Goal: Contribute content

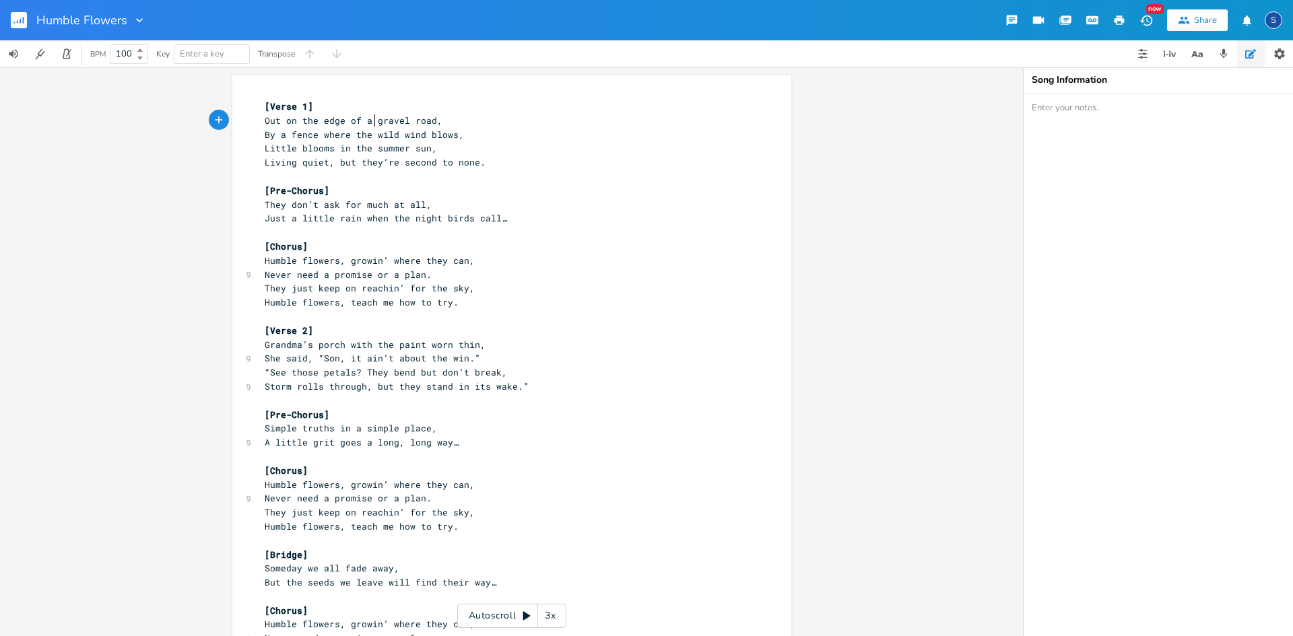
click at [372, 121] on span "Out on the edge of a gravel road," at bounding box center [354, 120] width 178 height 12
type textarea "lonely"
click at [265, 137] on span "By a fence where the wild wind blows," at bounding box center [364, 135] width 199 height 12
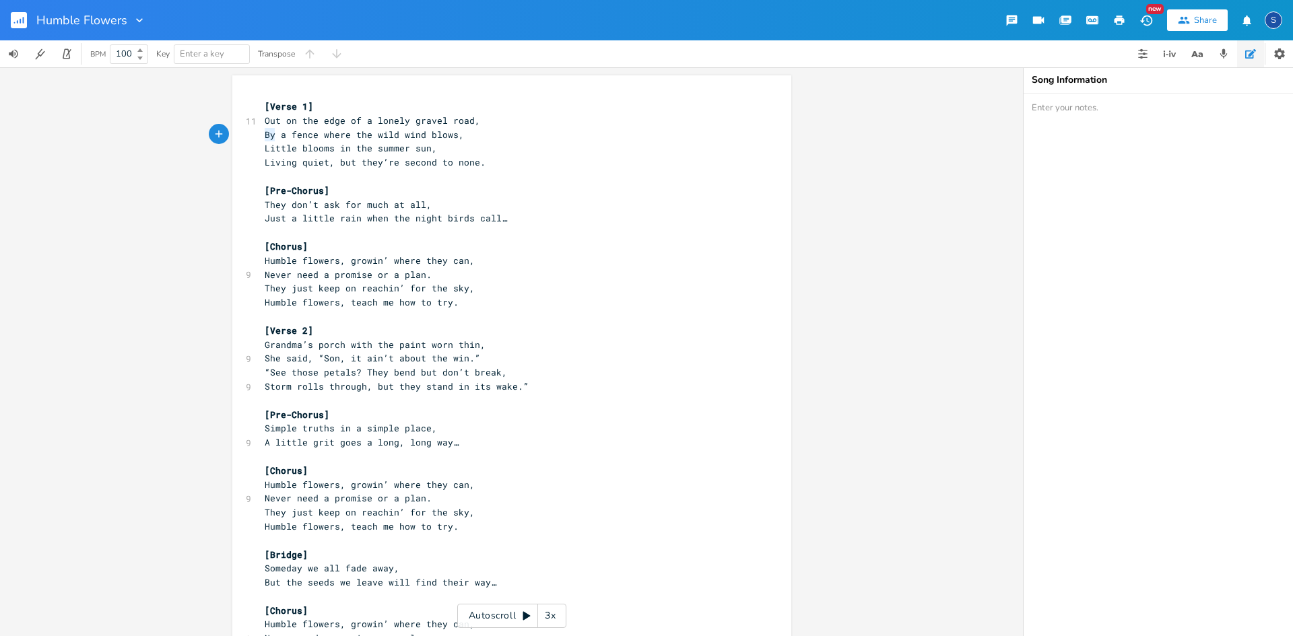
click at [265, 137] on span "By a fence where the wild wind blows," at bounding box center [364, 135] width 199 height 12
type textarea "ALong"
click at [262, 149] on pre "Little blooms in the summer sun," at bounding box center [505, 148] width 486 height 14
click at [477, 135] on pre "ALong a fence where the wild wind blows," at bounding box center [505, 135] width 486 height 14
click at [268, 262] on span "Humble flowers, growin’ where they can," at bounding box center [370, 261] width 210 height 12
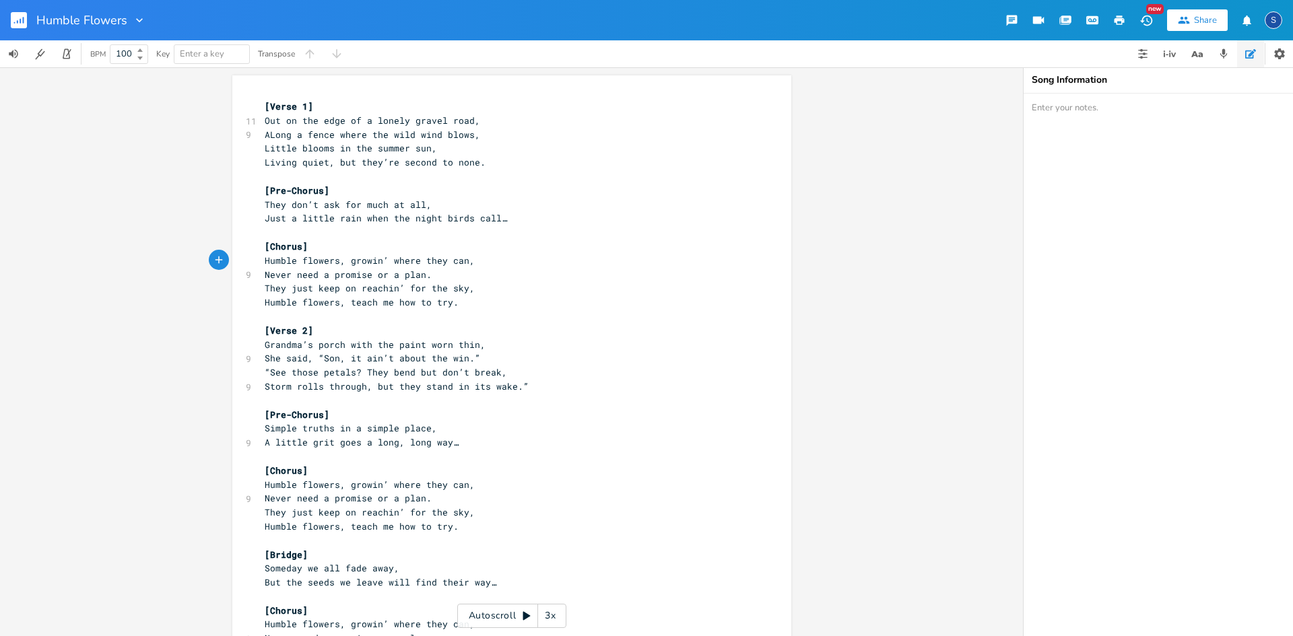
click at [477, 260] on pre "Humble flowers, growin’ where they can," at bounding box center [505, 261] width 486 height 14
click at [460, 273] on pre "Never need a promise or a plan." at bounding box center [505, 275] width 486 height 14
click at [467, 291] on pre "They just keep on reachin’ for the sky," at bounding box center [505, 288] width 486 height 14
click at [473, 262] on pre "Humble flowers, growin’ where they can," at bounding box center [505, 261] width 486 height 14
click at [470, 123] on span "Out on the edge of a lonely gravel road," at bounding box center [372, 120] width 215 height 12
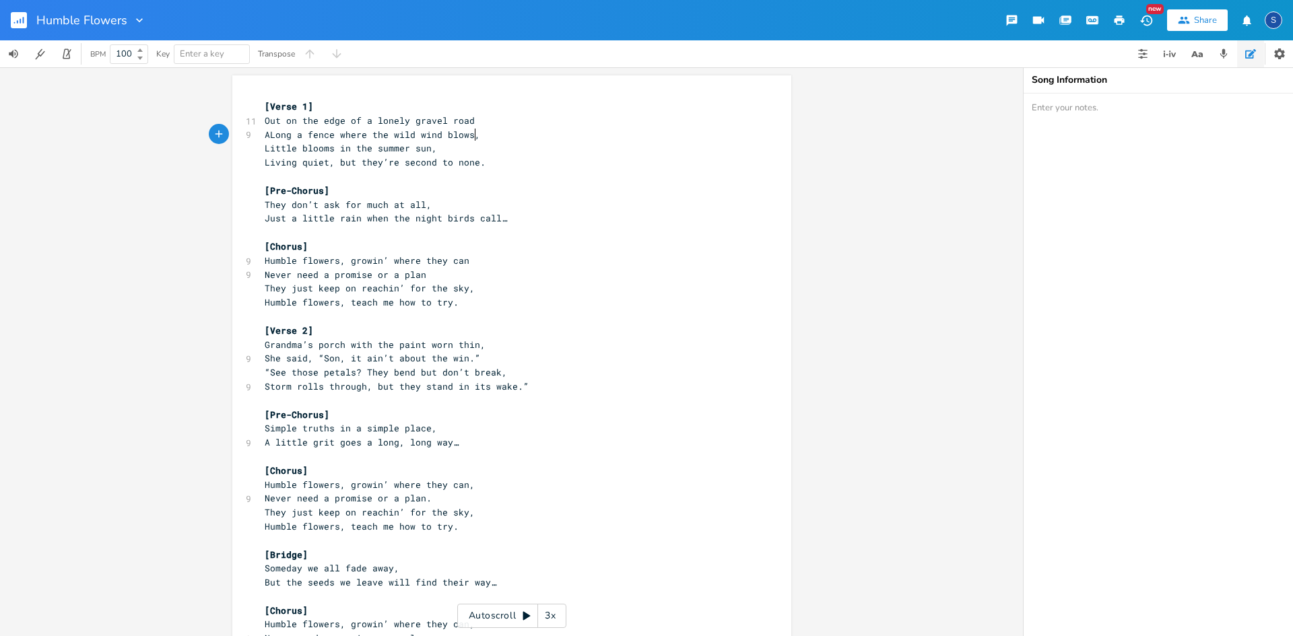
click at [471, 138] on pre "ALong a fence where the wild wind blows," at bounding box center [505, 135] width 486 height 14
click at [429, 150] on pre "Little blooms in the summer sun," at bounding box center [505, 148] width 486 height 14
click at [475, 164] on pre "Living quiet, but they’re second to none." at bounding box center [505, 163] width 486 height 14
click at [422, 205] on span "They don’t ask for much at all," at bounding box center [348, 205] width 167 height 12
click at [500, 217] on pre "Just a little rain when the night birds call…" at bounding box center [505, 218] width 486 height 14
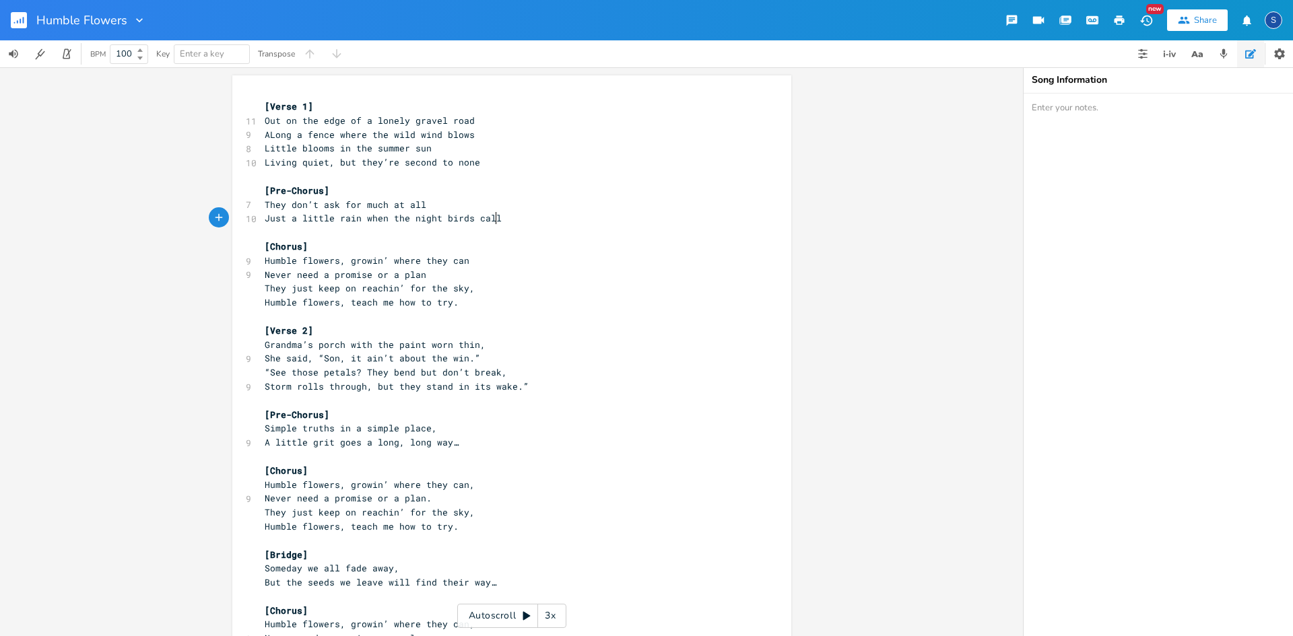
click at [464, 290] on span "They just keep on reachin’ for the sky," at bounding box center [370, 288] width 210 height 12
click at [451, 304] on pre "Humble flowers, teach me how to try." at bounding box center [505, 303] width 486 height 14
click at [475, 347] on pre "Grandma’s porch with the paint worn thin," at bounding box center [505, 345] width 486 height 14
click at [465, 362] on span "She said, “Son, it ain’t about the win.”" at bounding box center [372, 358] width 215 height 12
click at [496, 375] on span "“See those petals? They bend but don’t break," at bounding box center [386, 372] width 242 height 12
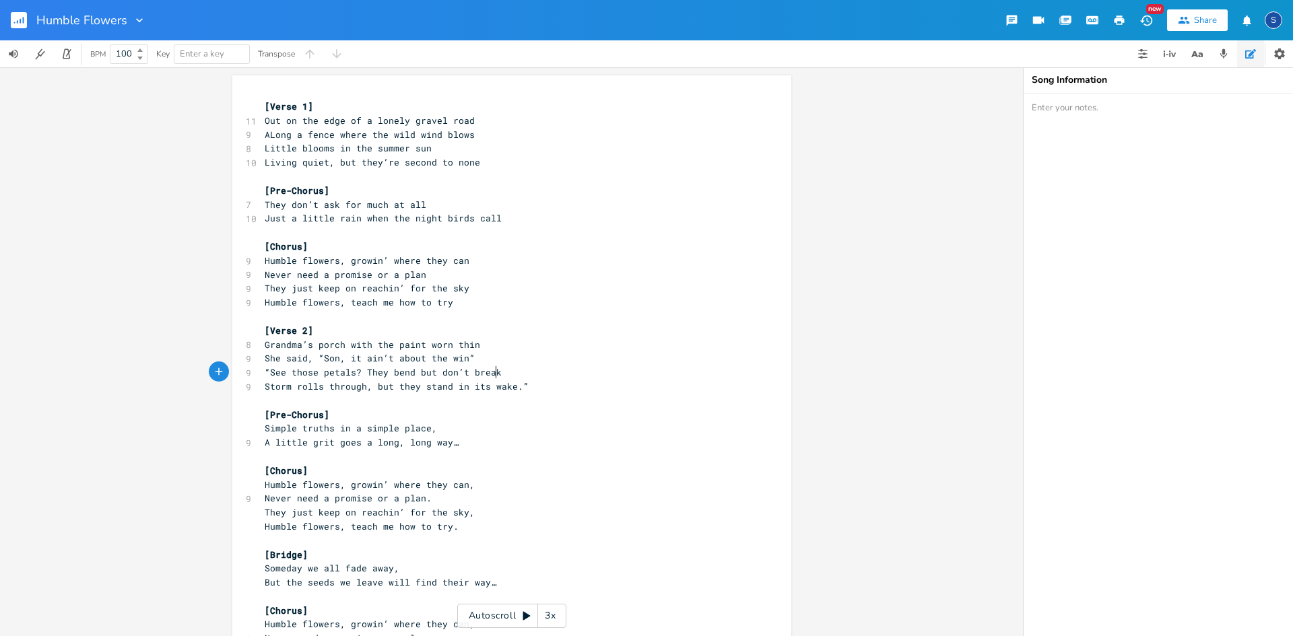
click at [511, 386] on span "Storm rolls through, but they stand in its wake.”" at bounding box center [397, 386] width 264 height 12
click at [462, 442] on pre "A little grit goes a long, long way…" at bounding box center [505, 443] width 486 height 14
click at [429, 429] on pre "Simple truths in a simple place," at bounding box center [505, 429] width 486 height 14
click at [465, 488] on span "Humble flowers, growin’ where they can," at bounding box center [370, 485] width 210 height 12
click at [423, 500] on pre "Never need a promise or a plan." at bounding box center [505, 499] width 486 height 14
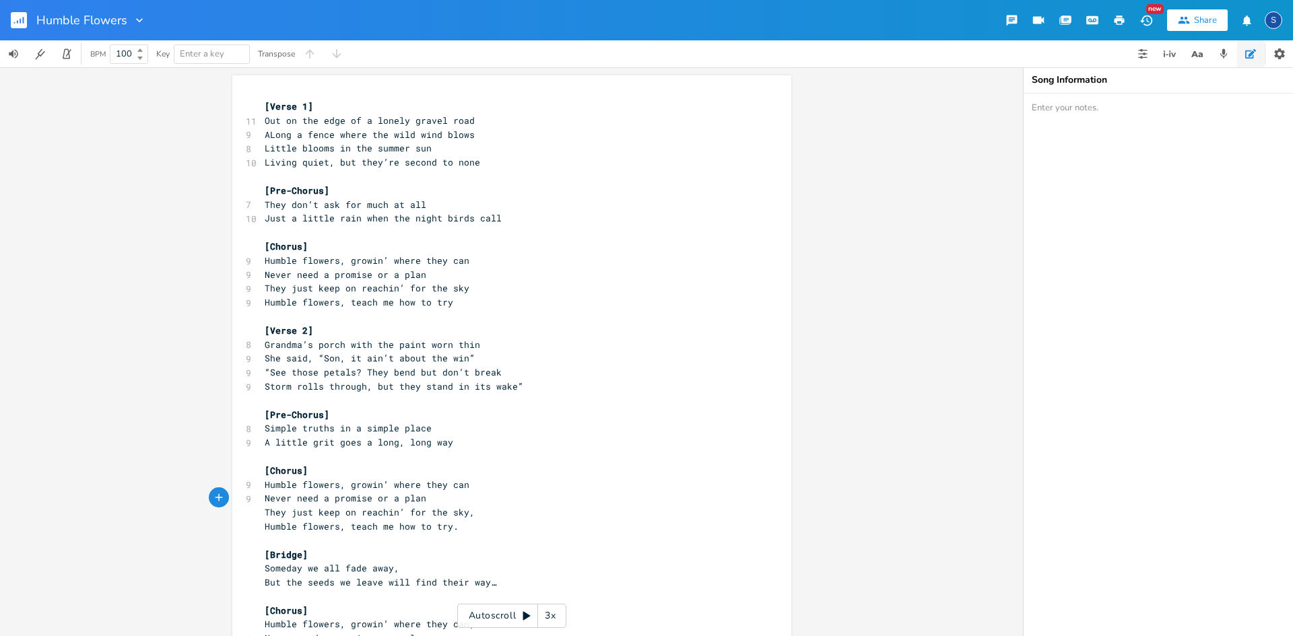
click at [463, 515] on span "They just keep on reachin’ for the sky," at bounding box center [370, 512] width 210 height 12
click at [448, 529] on span "Humble flowers, teach me how to try." at bounding box center [362, 526] width 194 height 12
click at [390, 570] on span "Someday we all fade away," at bounding box center [332, 568] width 135 height 12
click at [490, 584] on pre "But the seeds we leave will find their way…" at bounding box center [505, 583] width 486 height 14
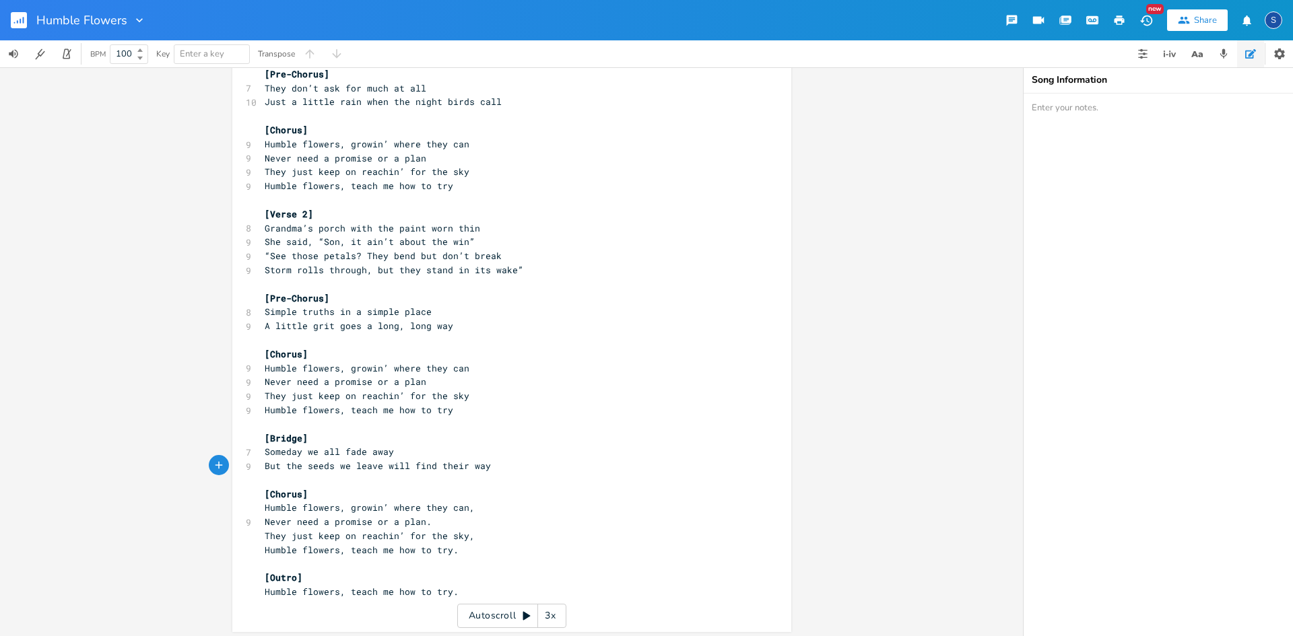
scroll to position [121, 0]
click at [467, 504] on pre "Humble flowers, growin’ where they can," at bounding box center [505, 504] width 486 height 14
click at [422, 521] on span "Never need a promise or a plan." at bounding box center [348, 518] width 167 height 12
click at [465, 533] on pre "They just keep on reachin’ for the sky," at bounding box center [505, 532] width 486 height 14
click at [449, 546] on pre "Humble flowers, teach me how to try." at bounding box center [505, 546] width 486 height 14
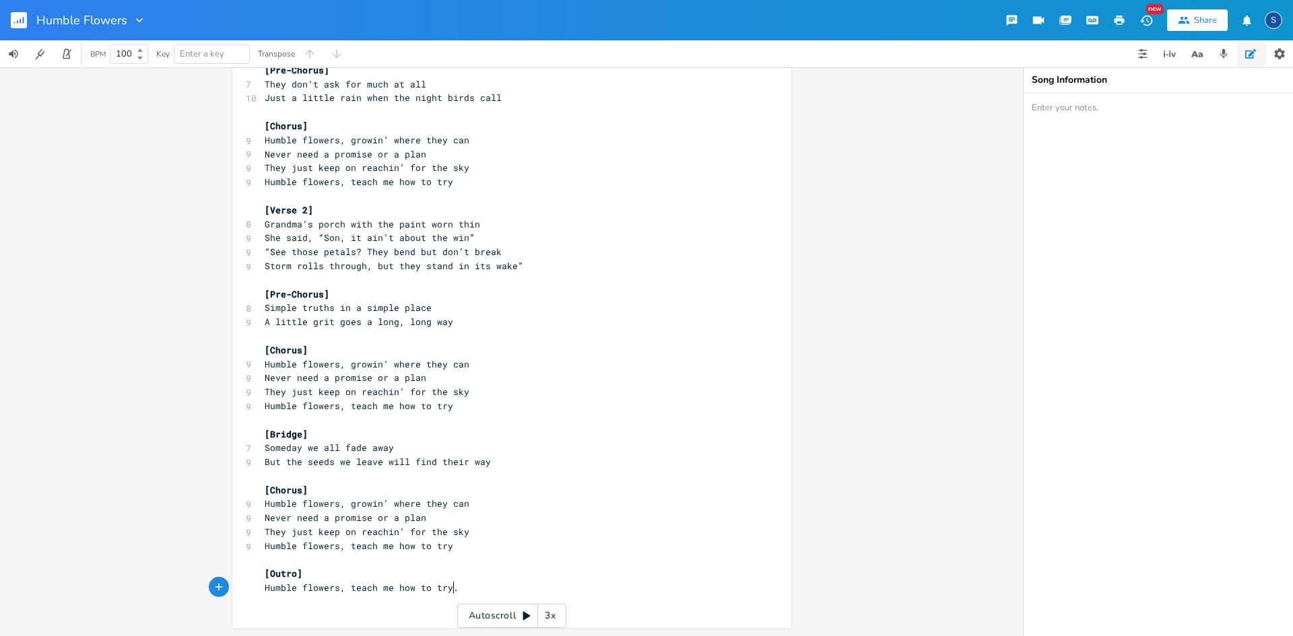
click at [450, 593] on pre "Humble flowers, teach me how to try." at bounding box center [505, 588] width 486 height 14
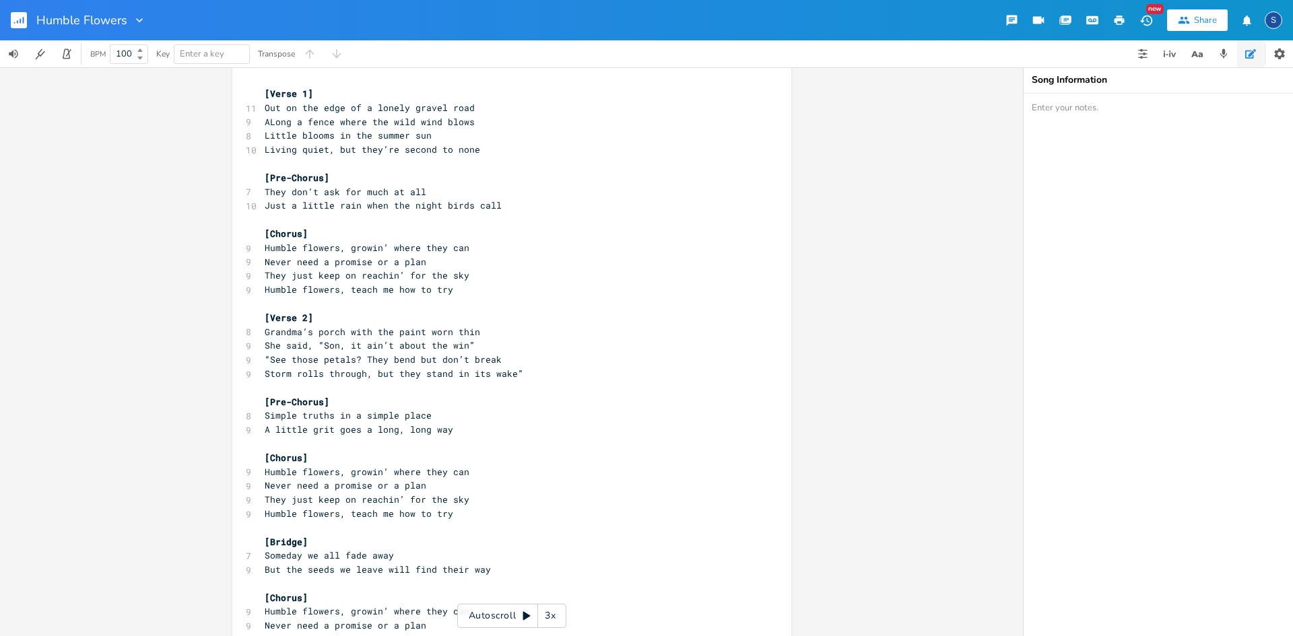
scroll to position [0, 0]
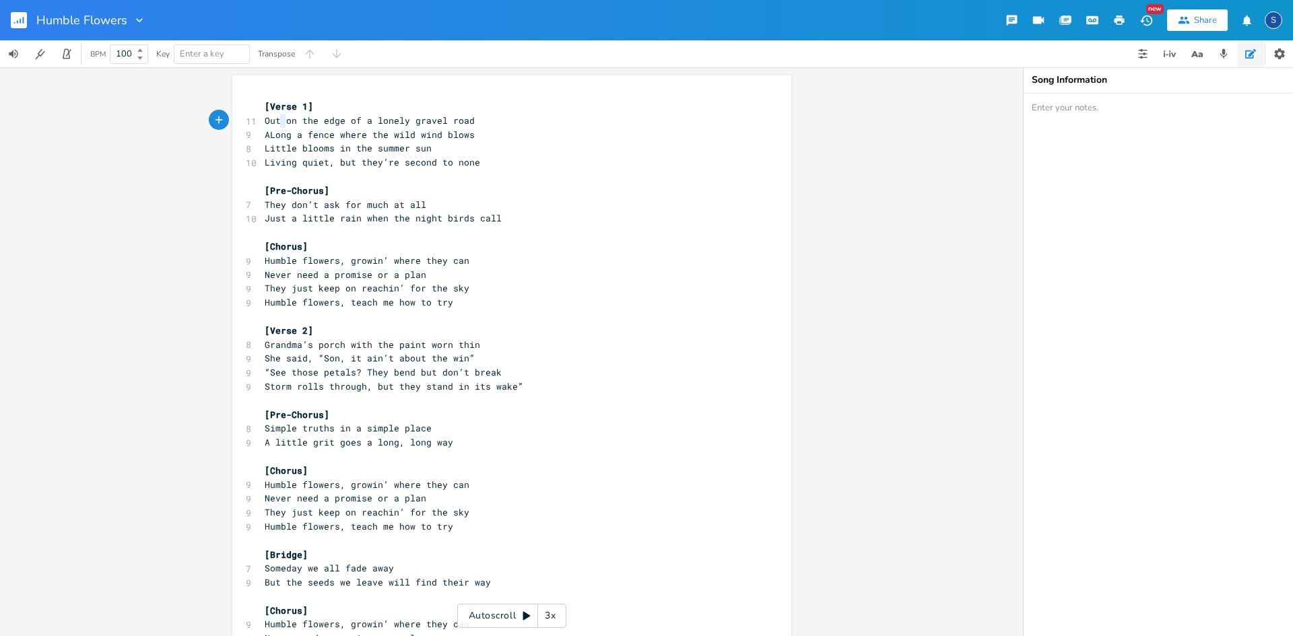
type textarea "Out"
drag, startPoint x: 280, startPoint y: 121, endPoint x: 257, endPoint y: 121, distance: 23.6
click at [257, 121] on div "Out x [Verse 1] 11 Out on the edge of a lonely gravel road 9 ALong a fence wher…" at bounding box center [511, 411] width 559 height 673
type textarea "O"
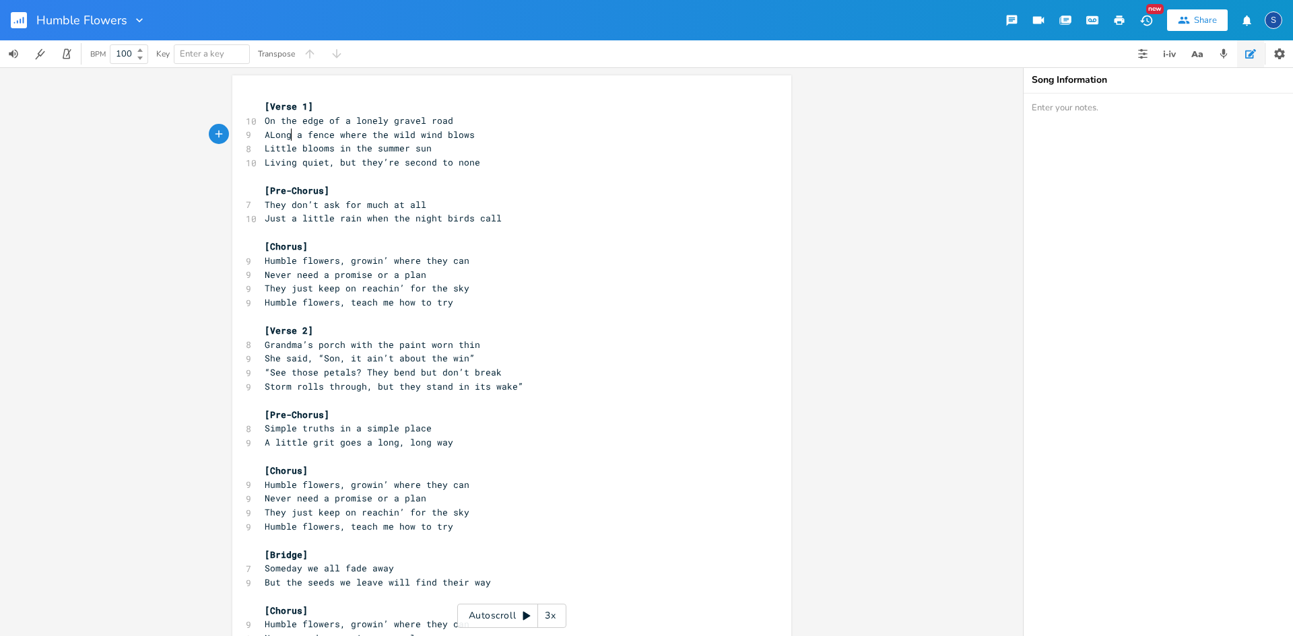
click at [288, 134] on span "ALong a fence where the wild wind blows" at bounding box center [370, 135] width 210 height 12
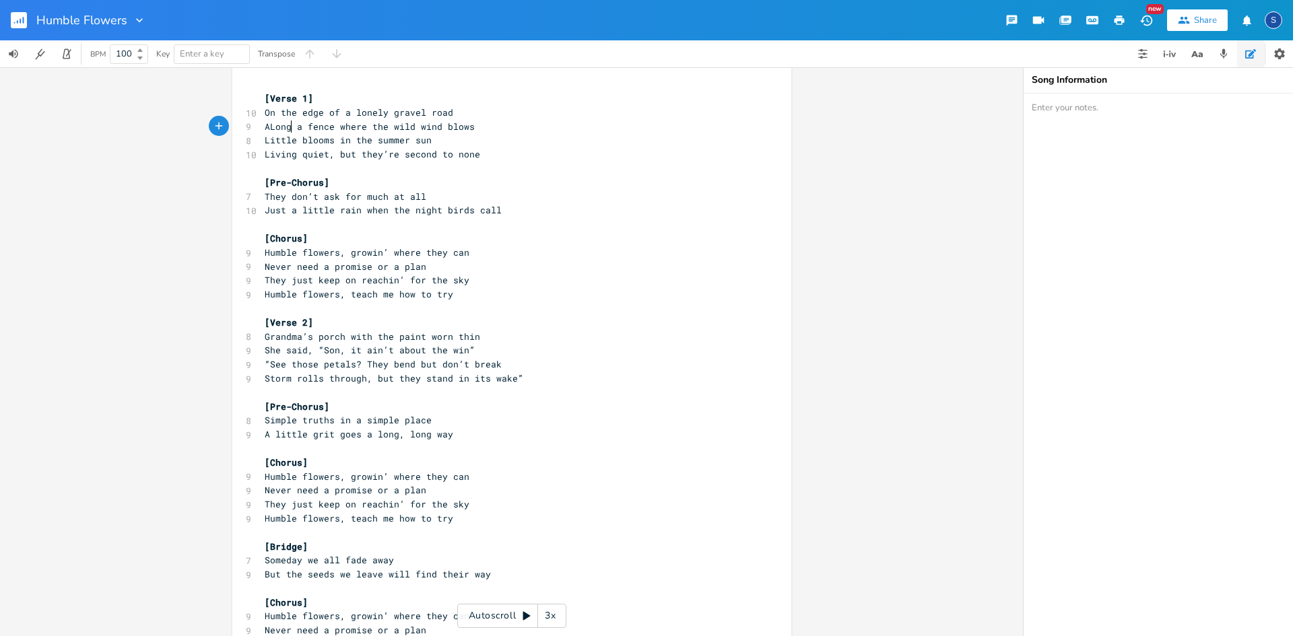
scroll to position [0, 0]
